Goal: Task Accomplishment & Management: Use online tool/utility

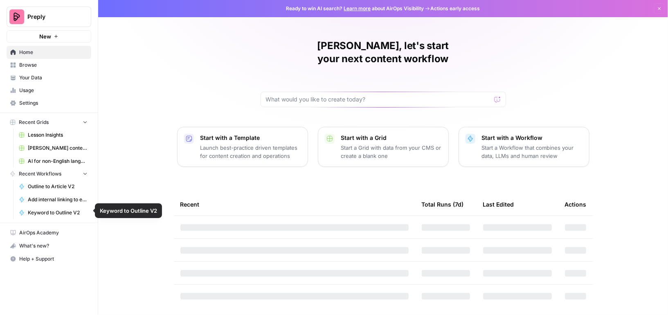
click at [43, 61] on span "Browse" at bounding box center [53, 64] width 68 height 7
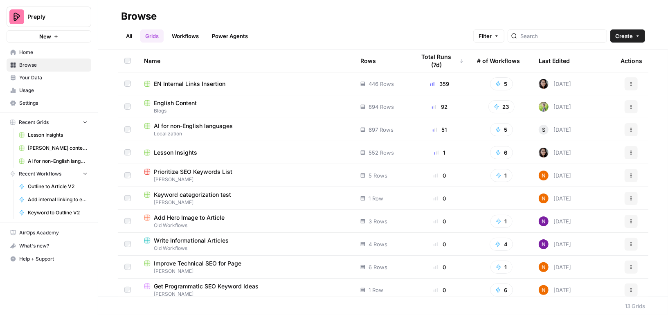
click at [190, 32] on link "Workflows" at bounding box center [185, 35] width 37 height 13
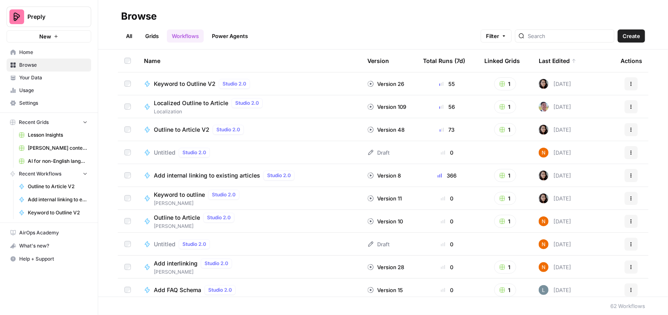
click at [39, 76] on span "Your Data" at bounding box center [53, 77] width 68 height 7
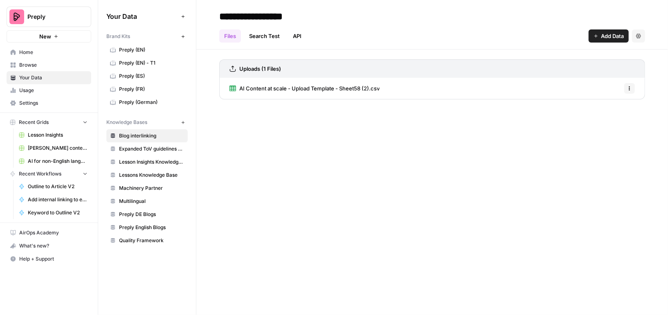
click at [27, 89] on span "Usage" at bounding box center [53, 90] width 68 height 7
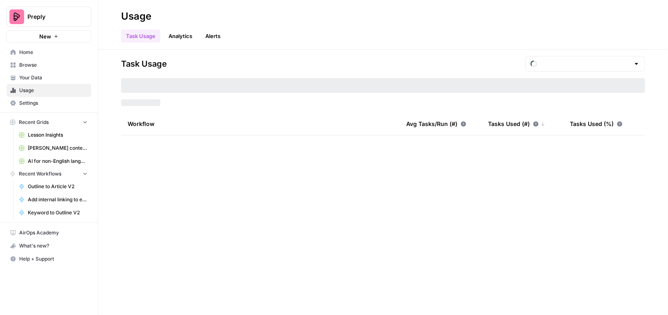
type input "September Tasks"
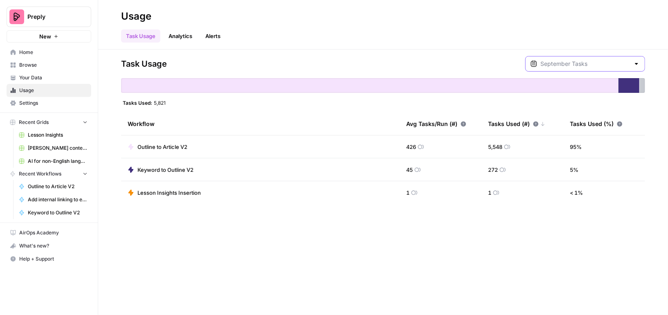
click at [584, 63] on input "text" at bounding box center [585, 64] width 90 height 8
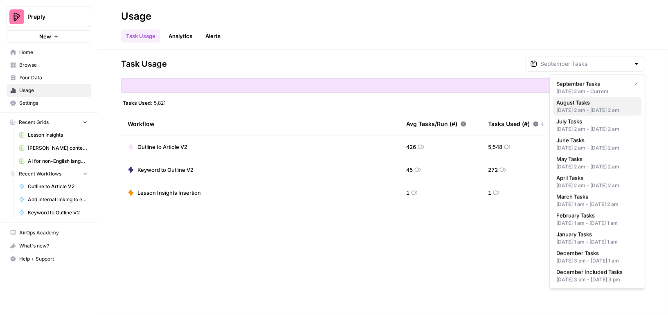
click at [581, 108] on div "[DATE] 2 am - [DATE] 2 am" at bounding box center [597, 110] width 82 height 7
type input "August Tasks"
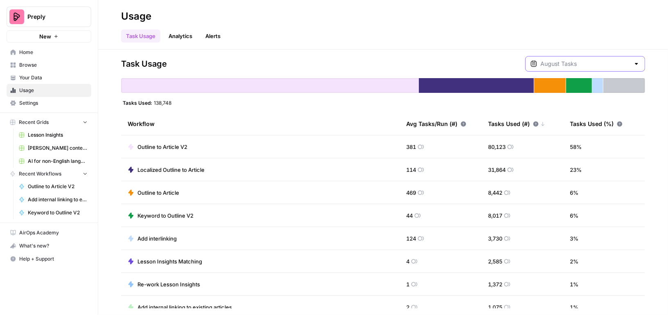
click at [617, 64] on input "text" at bounding box center [585, 64] width 90 height 8
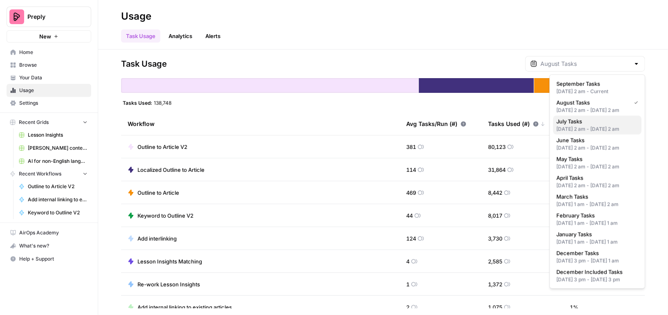
click at [576, 126] on span "July Tasks" at bounding box center [595, 121] width 79 height 8
type input "July Tasks"
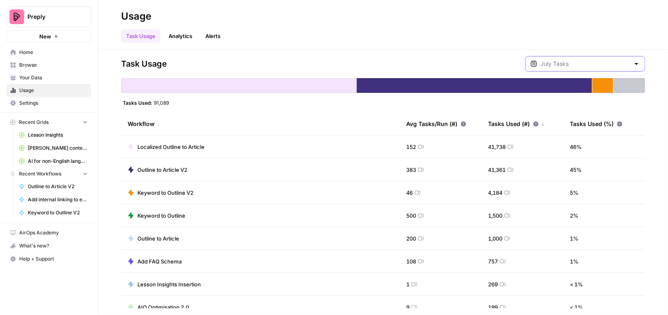
click at [617, 65] on input "text" at bounding box center [585, 64] width 90 height 8
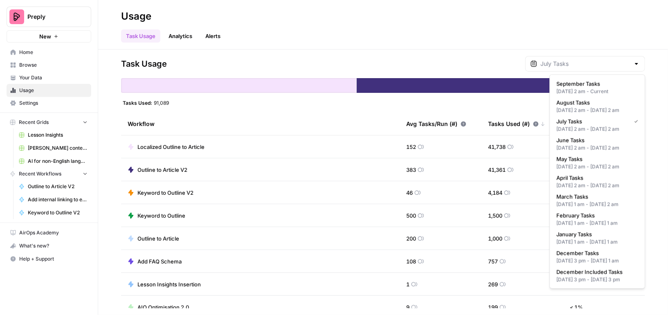
type input "July Tasks"
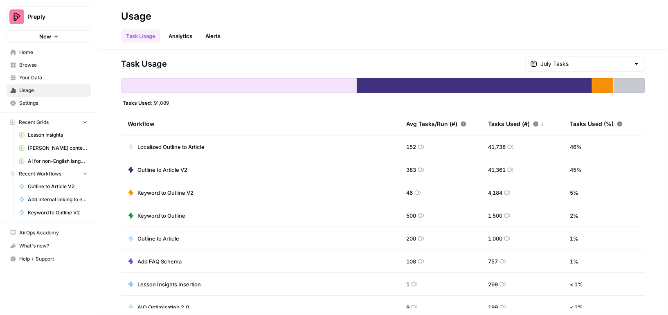
click at [444, 46] on header "Usage Task Usage Analytics Alerts" at bounding box center [383, 24] width 570 height 49
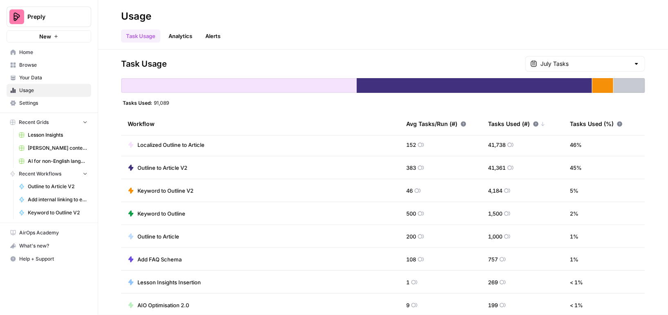
click at [49, 14] on span "Preply" at bounding box center [51, 17] width 49 height 8
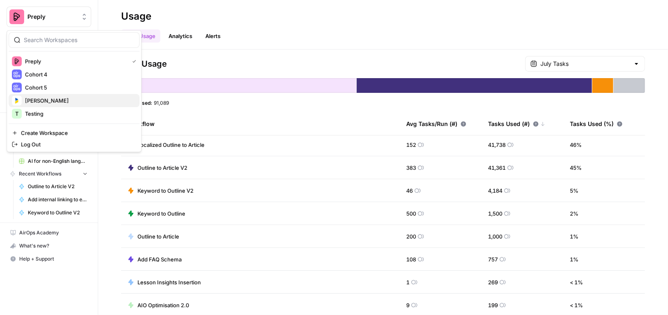
click at [47, 101] on span "[PERSON_NAME]" at bounding box center [79, 100] width 108 height 8
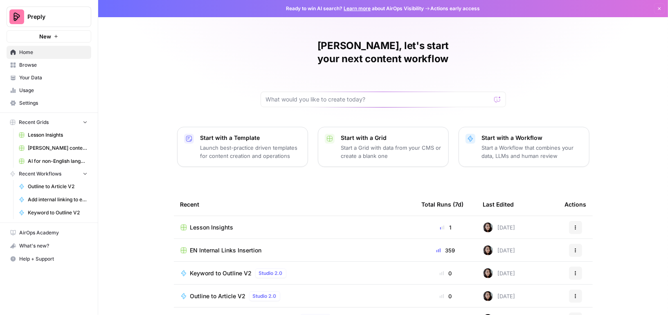
scroll to position [61, 0]
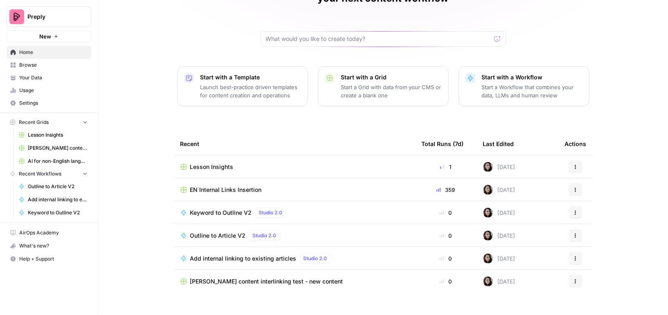
click at [45, 62] on span "Browse" at bounding box center [53, 64] width 68 height 7
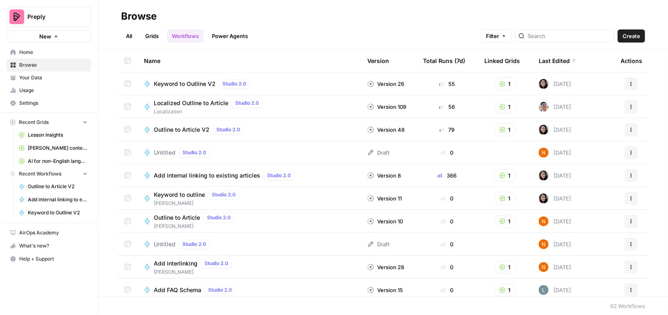
scroll to position [2, 0]
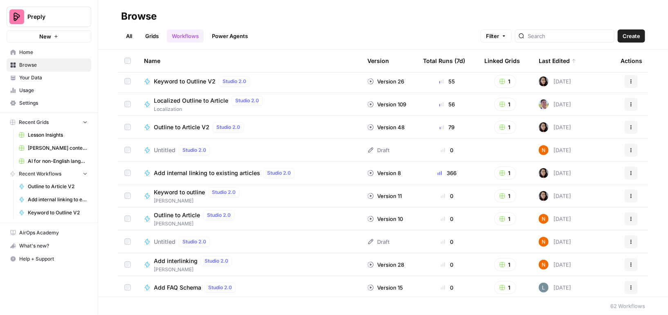
click at [127, 35] on link "All" at bounding box center [129, 35] width 16 height 13
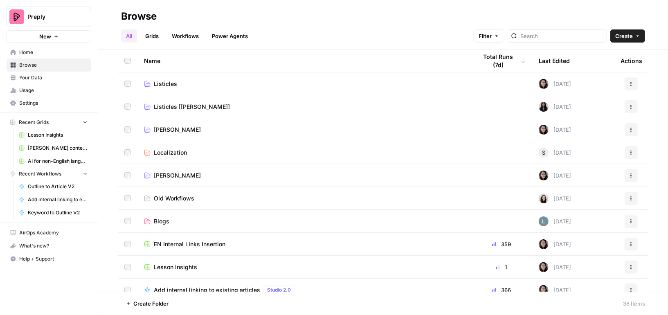
click at [229, 130] on link "[PERSON_NAME]" at bounding box center [304, 130] width 320 height 8
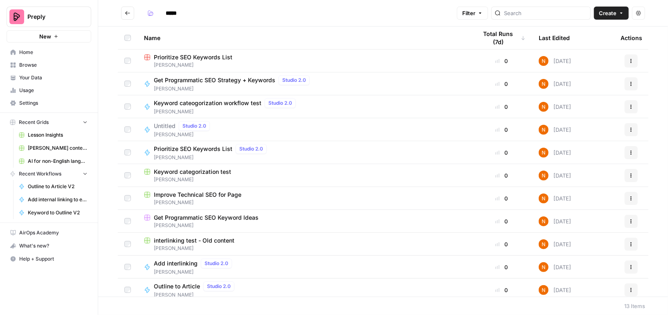
click at [234, 109] on span "[PERSON_NAME]" at bounding box center [226, 111] width 145 height 7
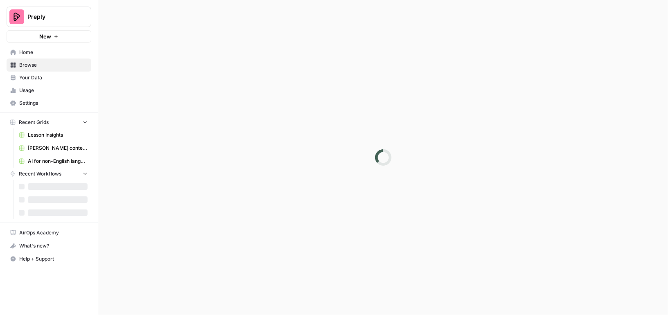
click at [234, 109] on div at bounding box center [383, 157] width 570 height 315
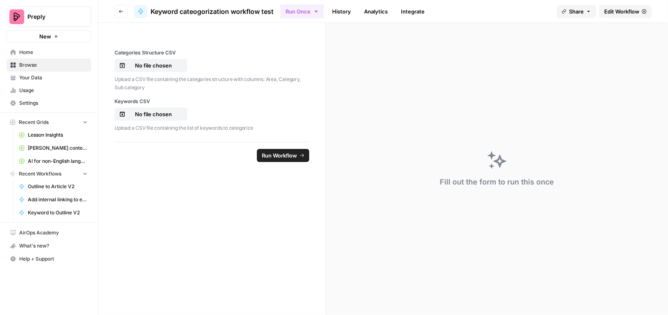
click at [631, 9] on span "Edit Workflow" at bounding box center [621, 11] width 35 height 8
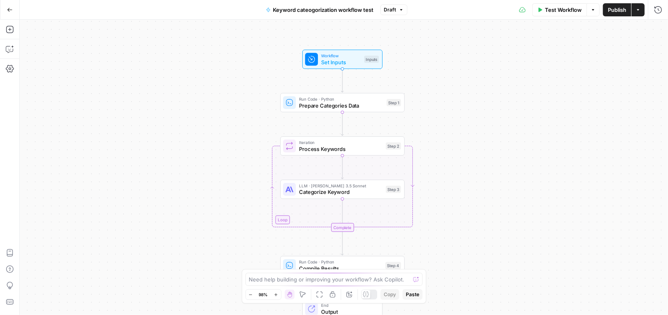
click at [8, 9] on icon "button" at bounding box center [9, 10] width 5 height 4
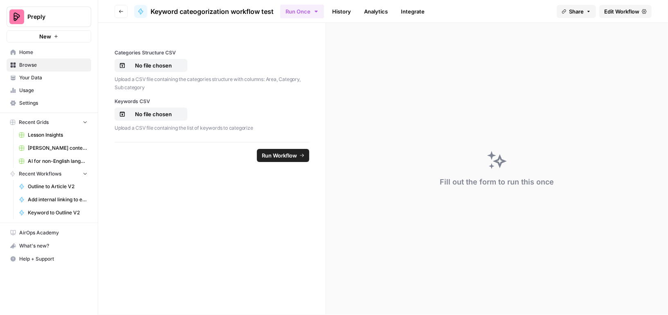
click at [613, 11] on span "Edit Workflow" at bounding box center [621, 11] width 35 height 8
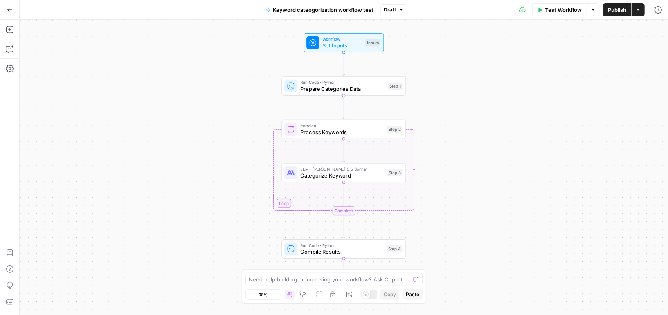
click at [553, 13] on span "Test Workflow" at bounding box center [563, 10] width 37 height 8
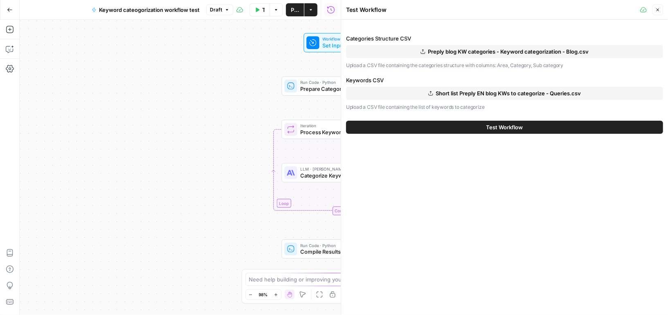
click at [481, 127] on button "Test Workflow" at bounding box center [504, 127] width 317 height 13
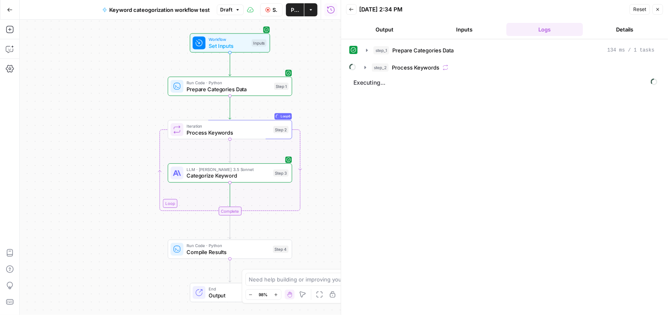
click at [621, 27] on button "Details" at bounding box center [624, 29] width 77 height 13
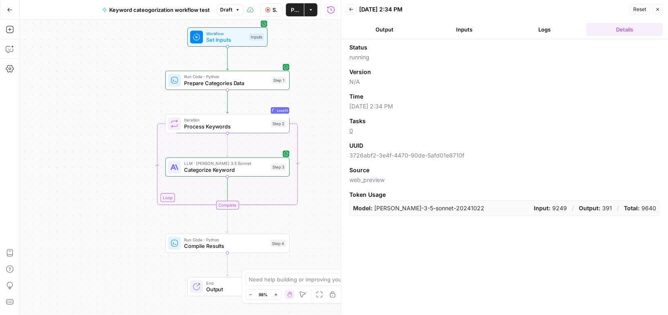
click at [658, 9] on icon "button" at bounding box center [657, 9] width 3 height 3
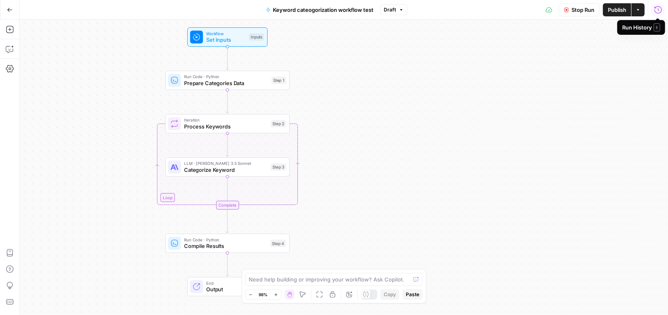
click at [251, 124] on span "Process Keywords" at bounding box center [225, 126] width 83 height 8
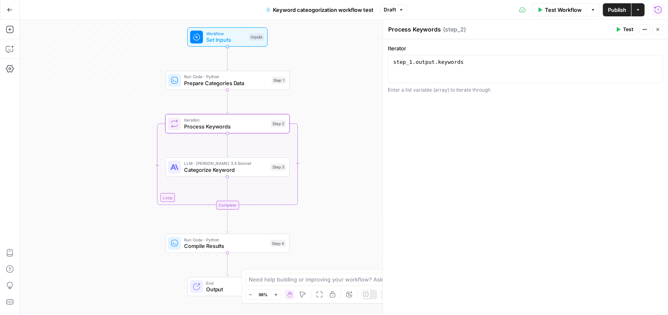
click at [658, 25] on button "Close" at bounding box center [657, 29] width 11 height 11
